Goal: Navigation & Orientation: Find specific page/section

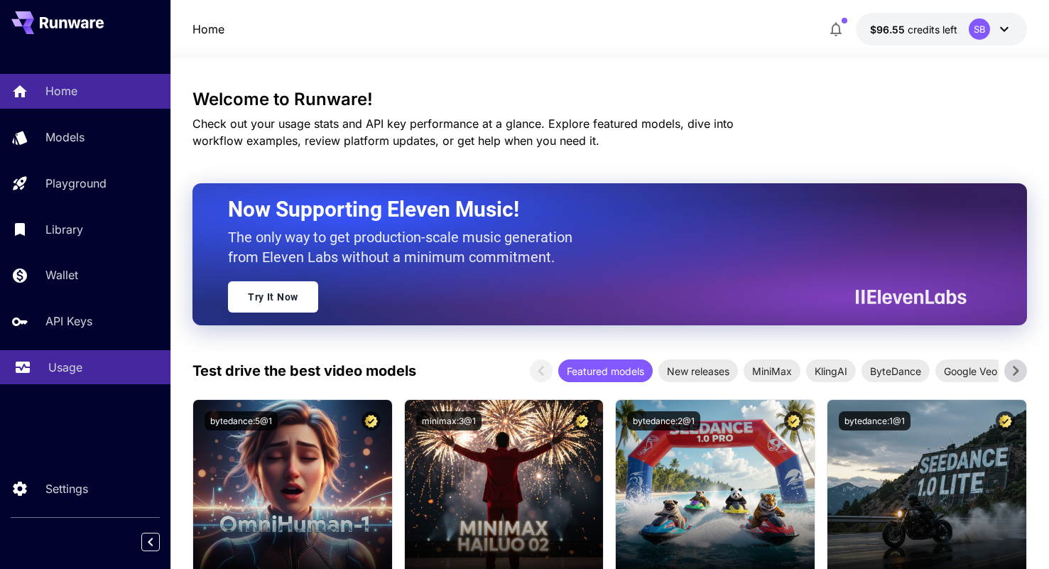
click at [78, 372] on p "Usage" at bounding box center [65, 367] width 34 height 17
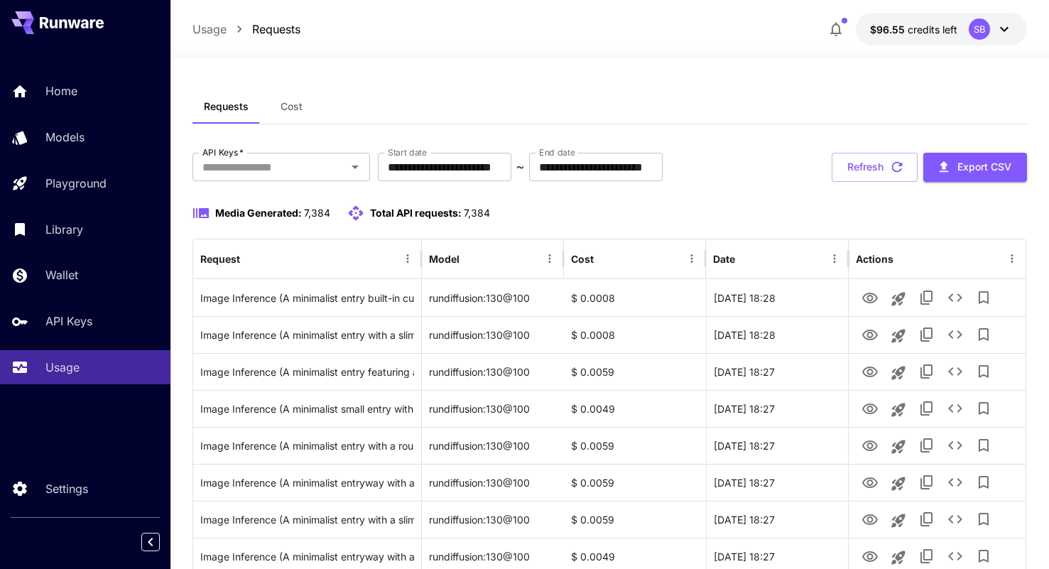
click at [835, 30] on icon "button" at bounding box center [836, 29] width 17 height 17
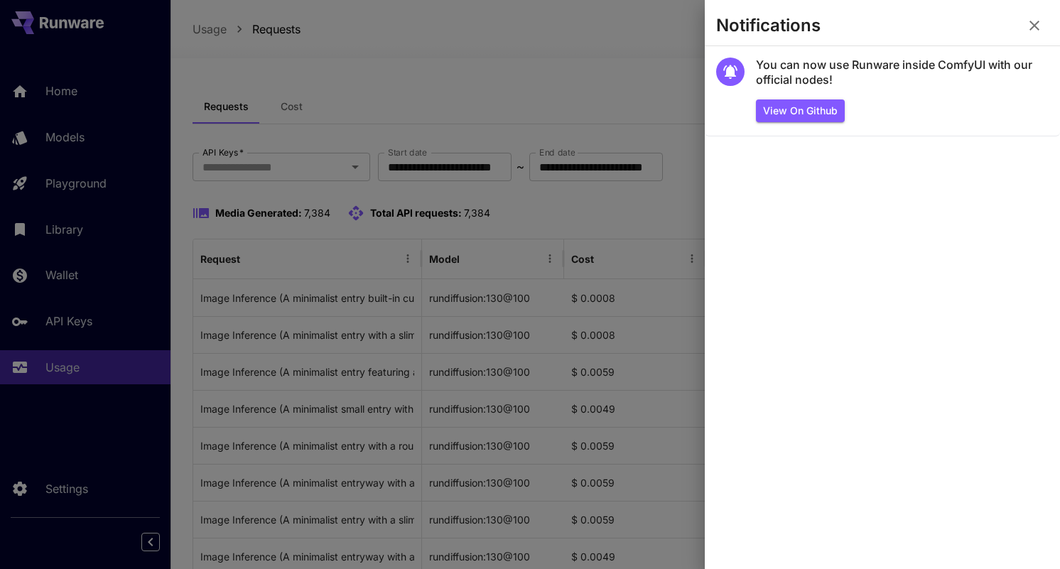
click at [664, 74] on div at bounding box center [530, 284] width 1060 height 569
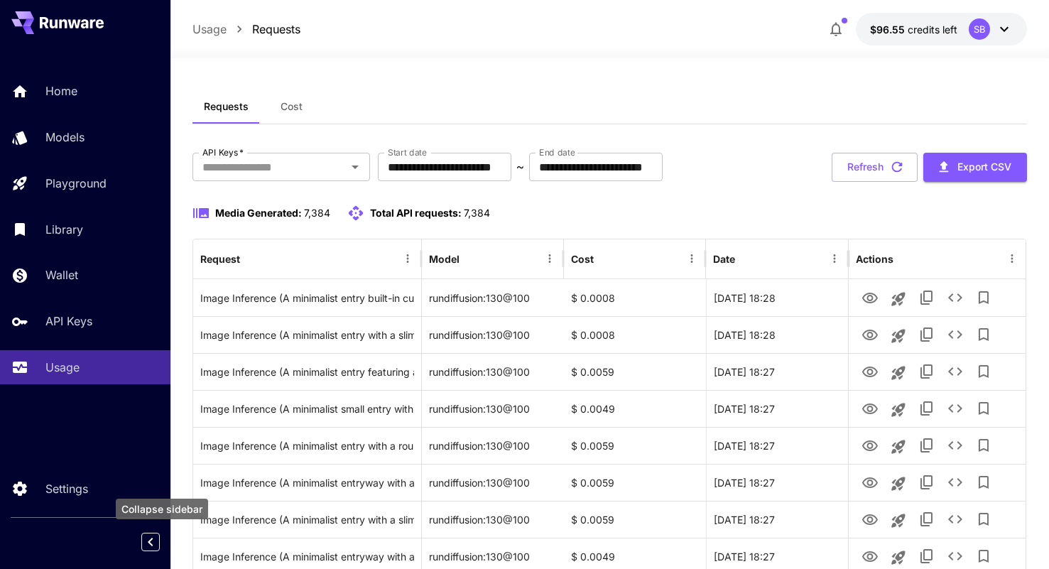
click at [156, 543] on icon "Collapse sidebar" at bounding box center [150, 542] width 17 height 17
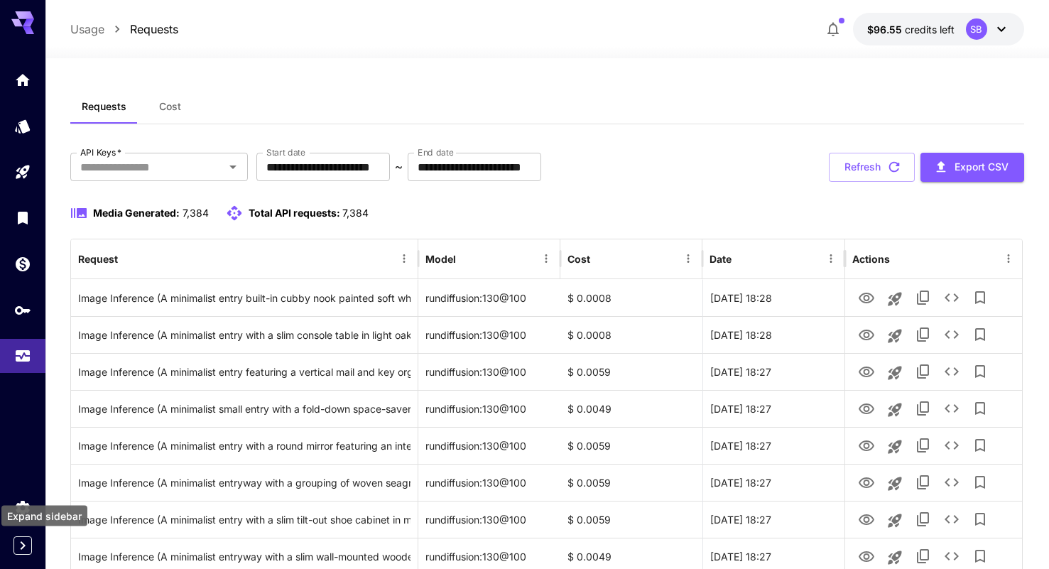
click at [26, 548] on icon "Expand sidebar" at bounding box center [22, 545] width 17 height 17
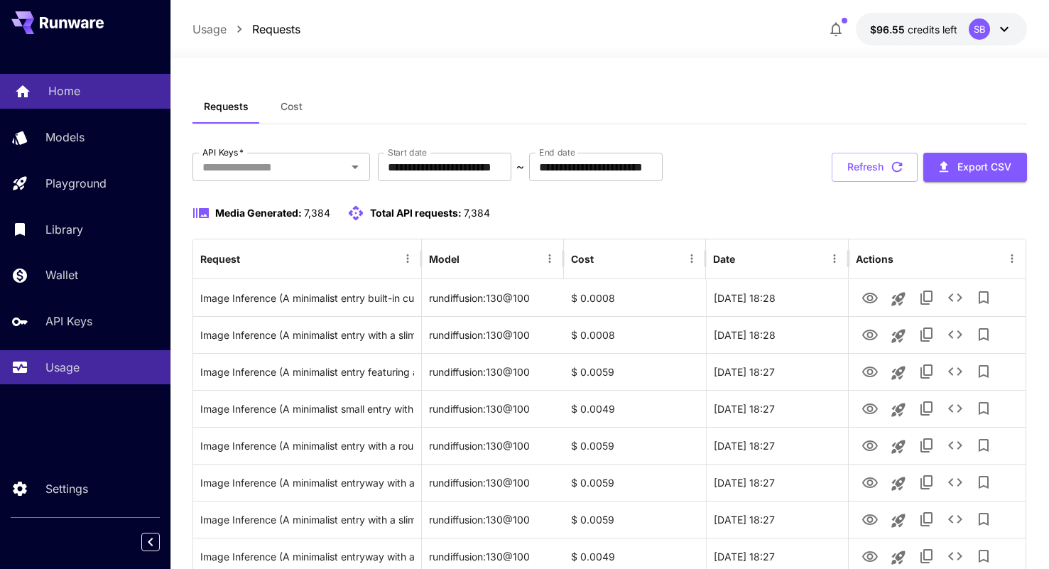
click at [69, 85] on p "Home" at bounding box center [64, 90] width 32 height 17
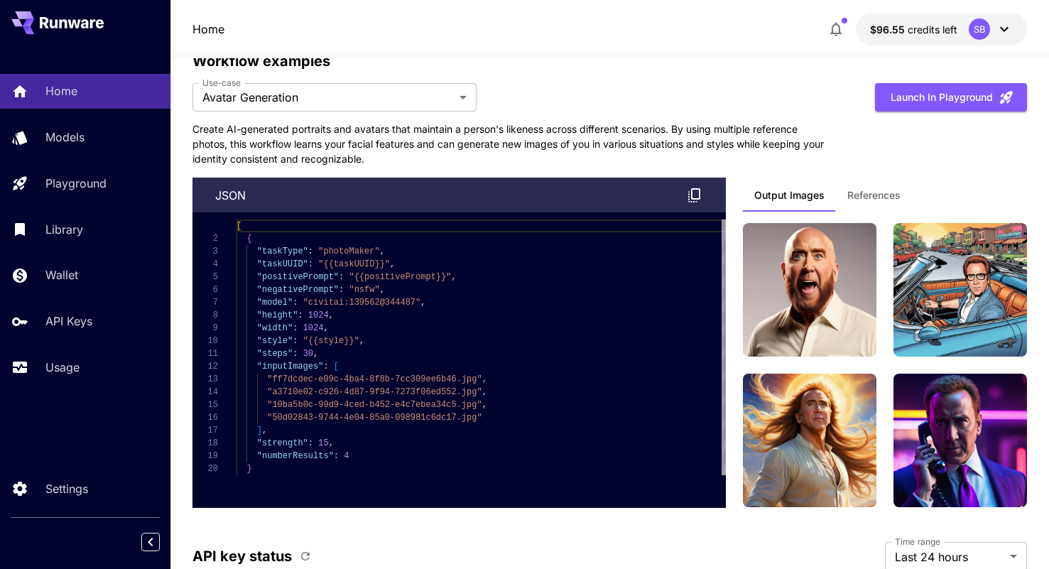
scroll to position [4212, 0]
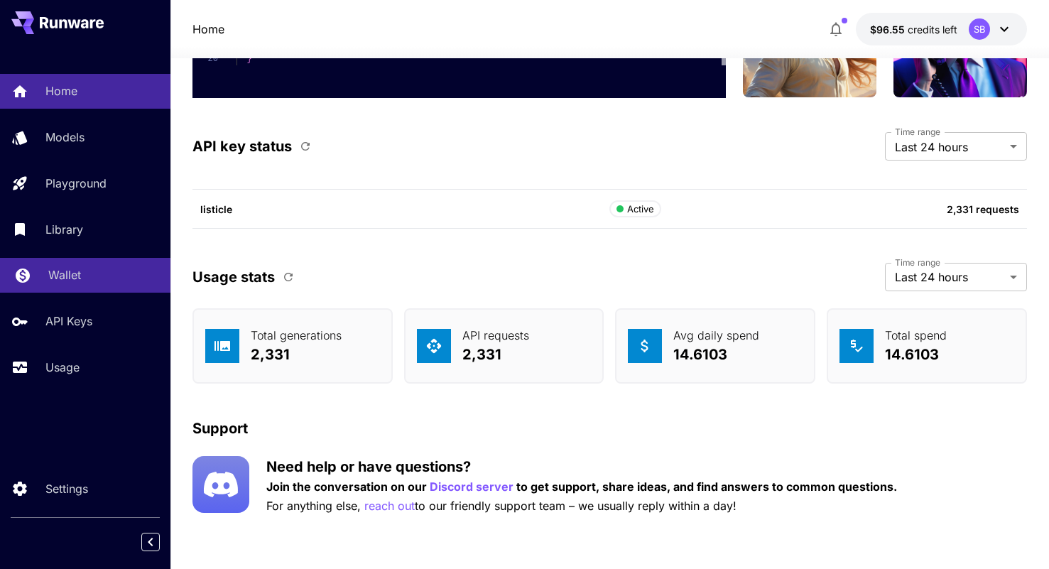
click at [65, 282] on p "Wallet" at bounding box center [64, 274] width 33 height 17
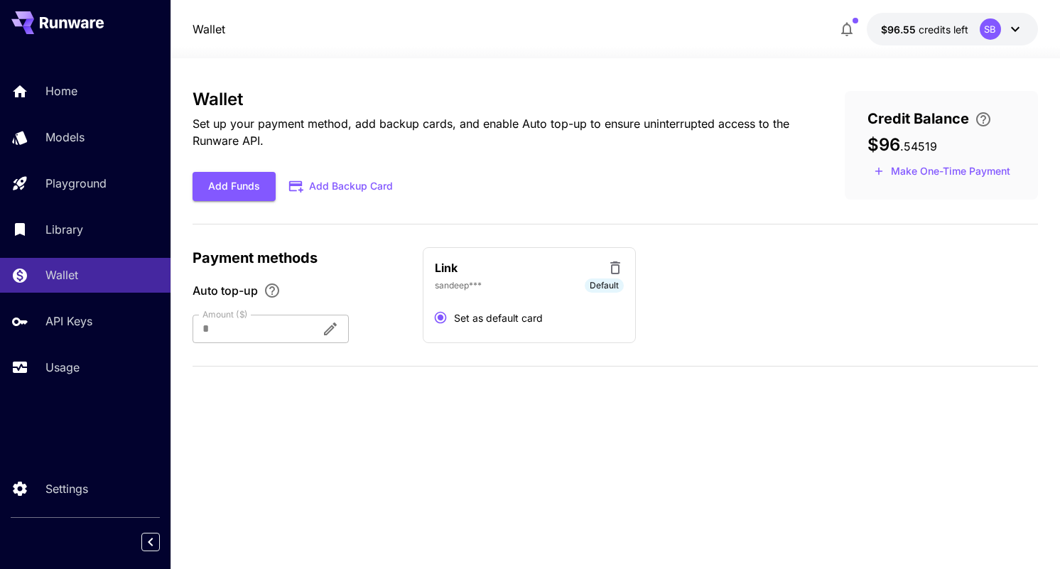
click at [1017, 31] on icon at bounding box center [1015, 29] width 17 height 17
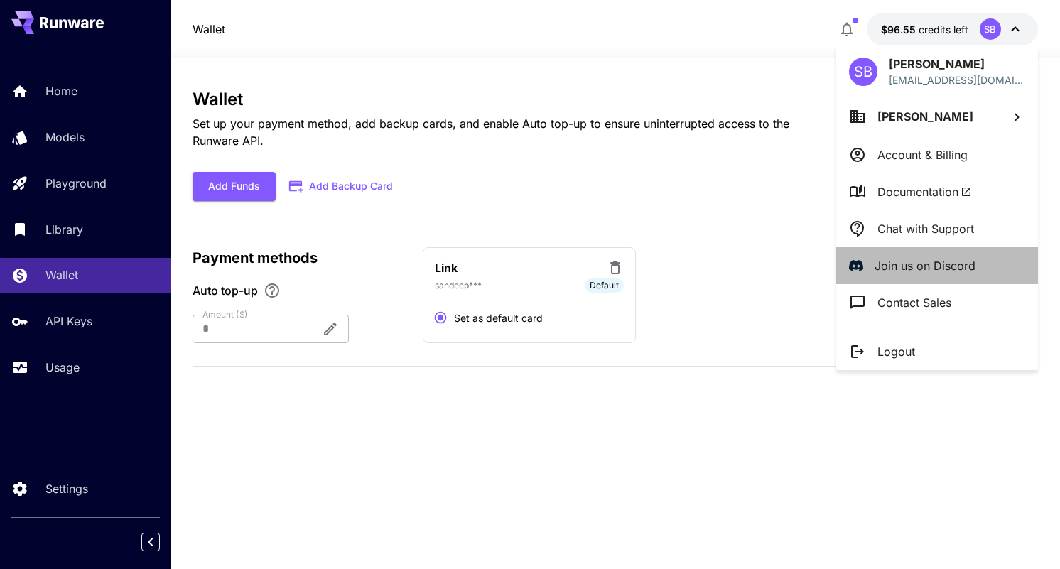
click at [899, 257] on p "Join us on Discord" at bounding box center [925, 265] width 101 height 17
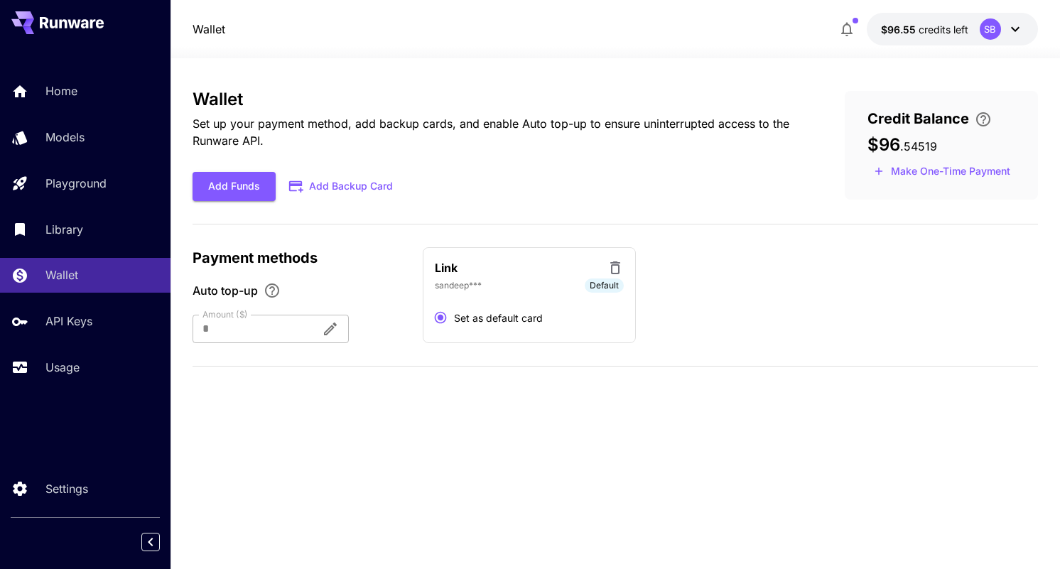
click at [1006, 40] on button "$96.55 credits left SB" at bounding box center [952, 29] width 171 height 33
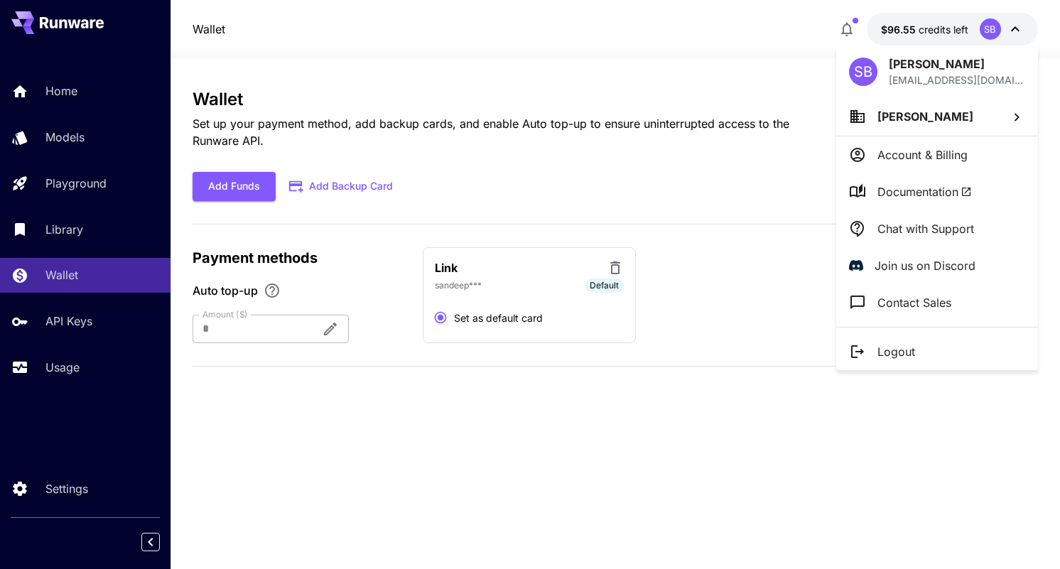
click at [736, 62] on div at bounding box center [530, 284] width 1060 height 569
